Goal: Check status: Check status

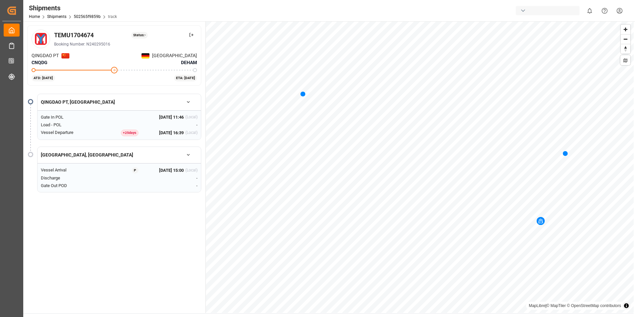
click at [128, 132] on div "+ 25 day s" at bounding box center [130, 132] width 18 height 7
click at [159, 134] on span "[DATE] 16:39" at bounding box center [171, 132] width 25 height 7
click at [81, 100] on button "QINGDAO PT, [GEOGRAPHIC_DATA]" at bounding box center [119, 102] width 163 height 12
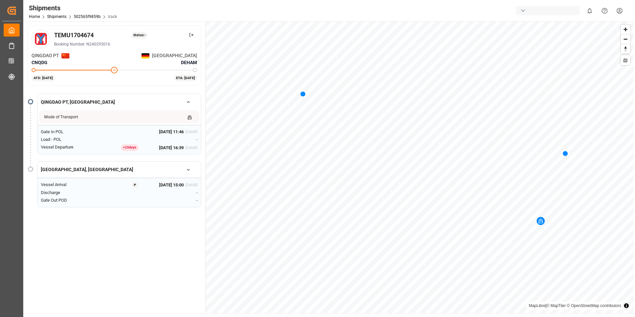
click at [64, 119] on div "Mode of Transport" at bounding box center [61, 117] width 34 height 6
click at [124, 148] on div "+ 25 day s" at bounding box center [130, 147] width 18 height 7
drag, startPoint x: 124, startPoint y: 148, endPoint x: 107, endPoint y: 148, distance: 17.3
click at [107, 148] on div "+ 25 day s [DATE] 16:39 (Local)" at bounding box center [151, 147] width 94 height 7
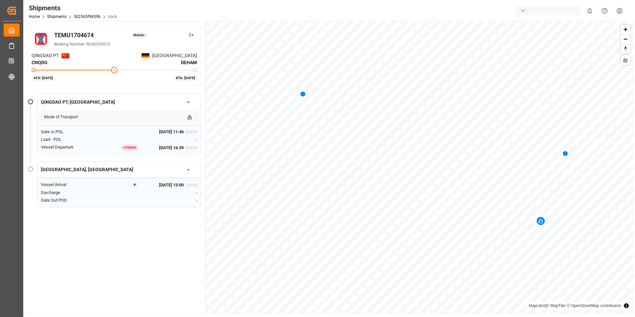
scroll to position [72, 0]
